Goal: Task Accomplishment & Management: Manage account settings

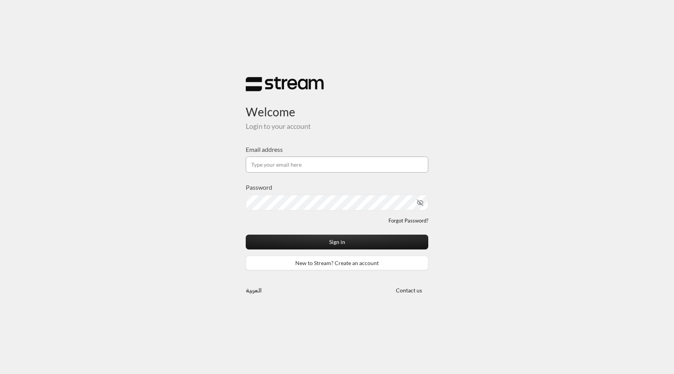
type input "[EMAIL_ADDRESS][DOMAIN_NAME]"
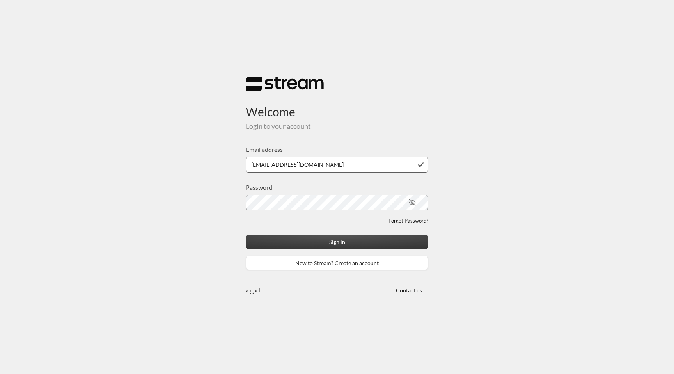
click at [346, 245] on button "Sign in" at bounding box center [337, 241] width 183 height 14
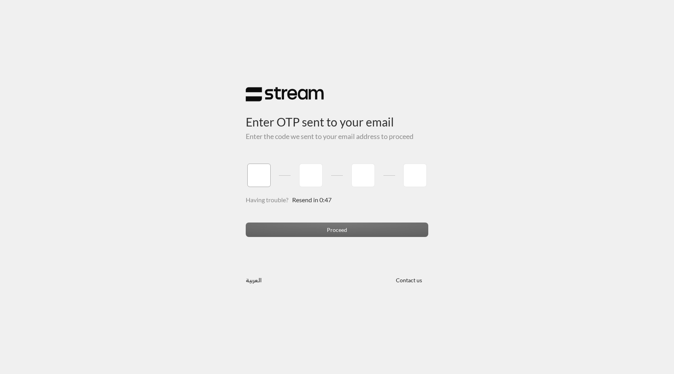
paste input "6"
type input "6"
type input "9"
type input "1"
type input "4"
